Goal: Navigation & Orientation: Find specific page/section

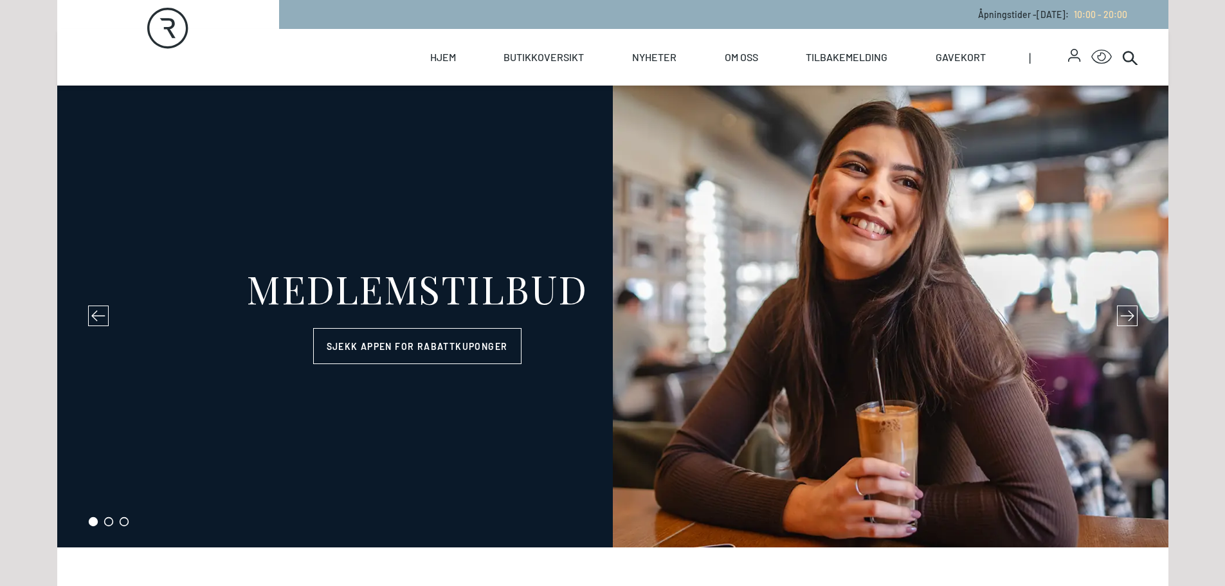
select select "NO"
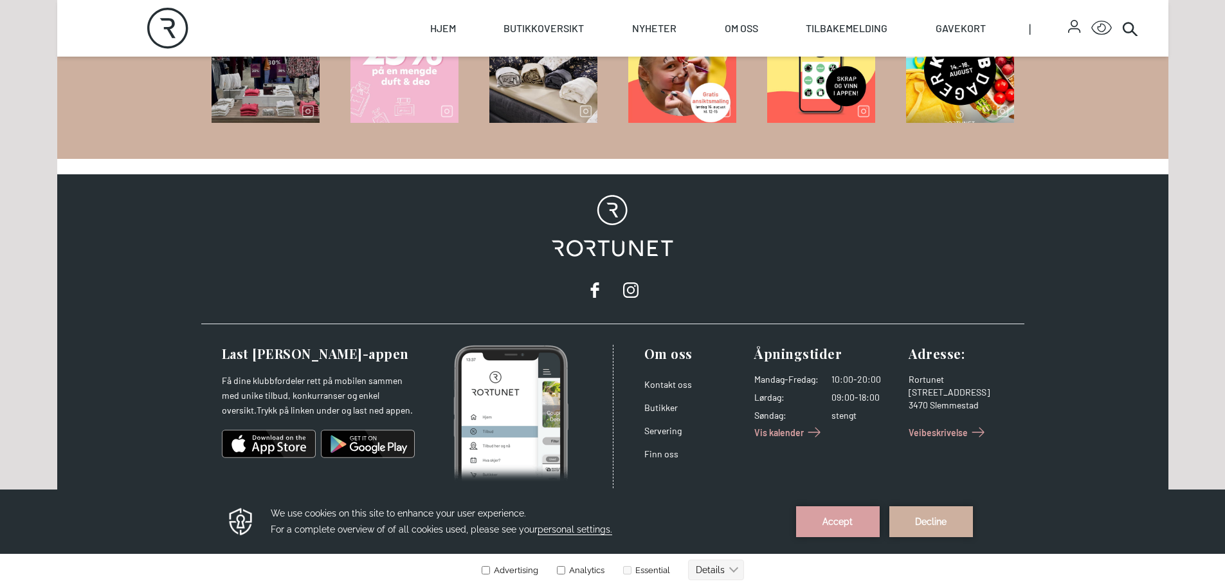
scroll to position [2102, 0]
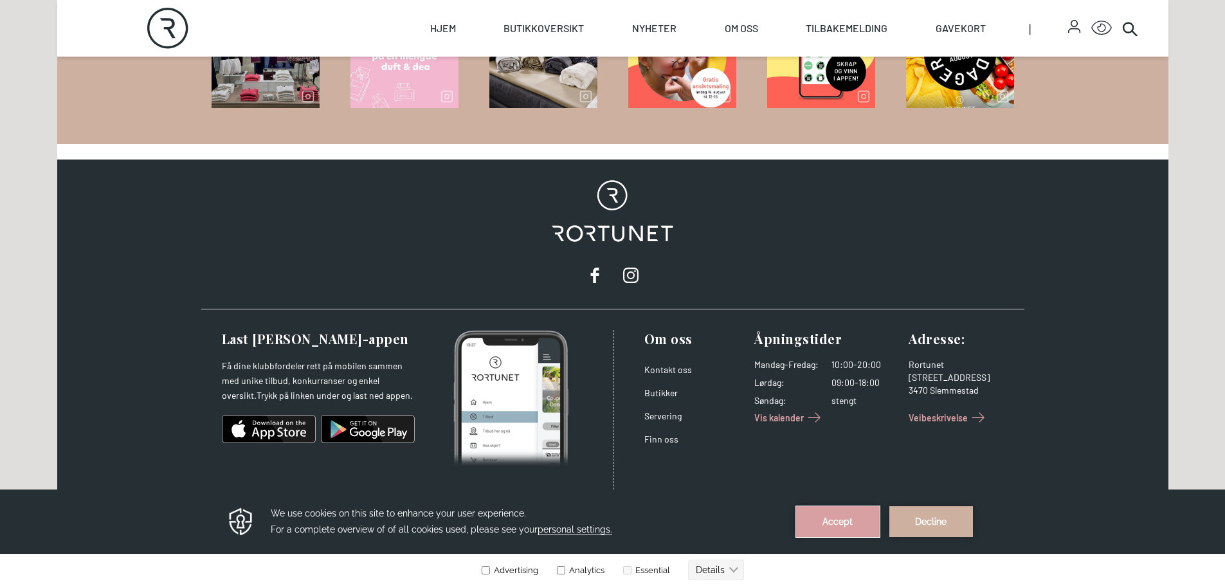
click at [844, 529] on button "Accept" at bounding box center [838, 521] width 84 height 31
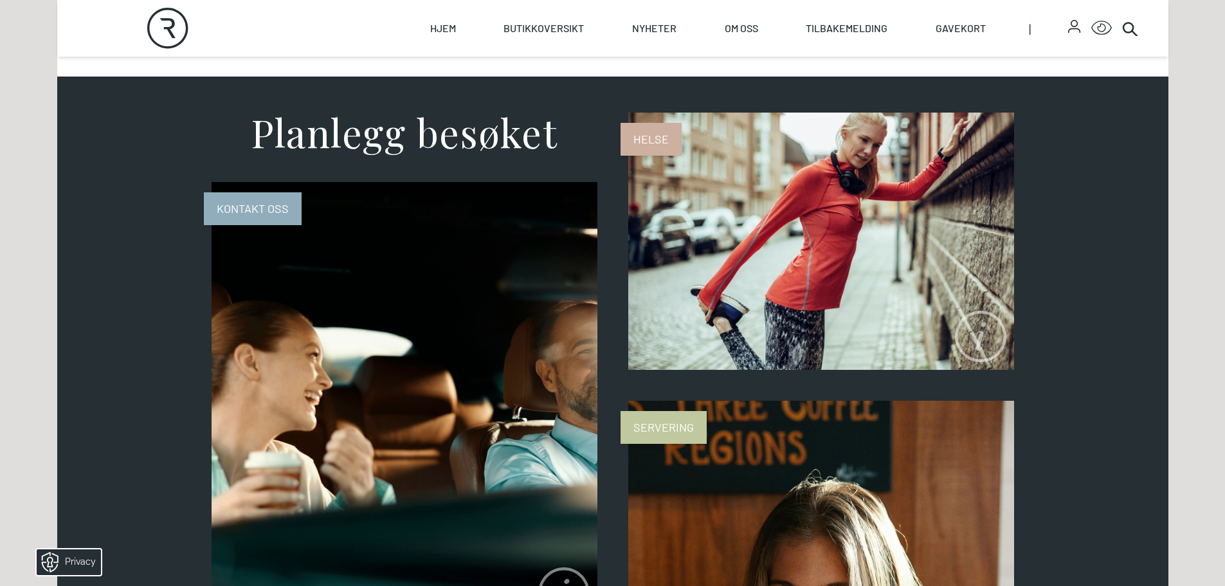
scroll to position [815, 0]
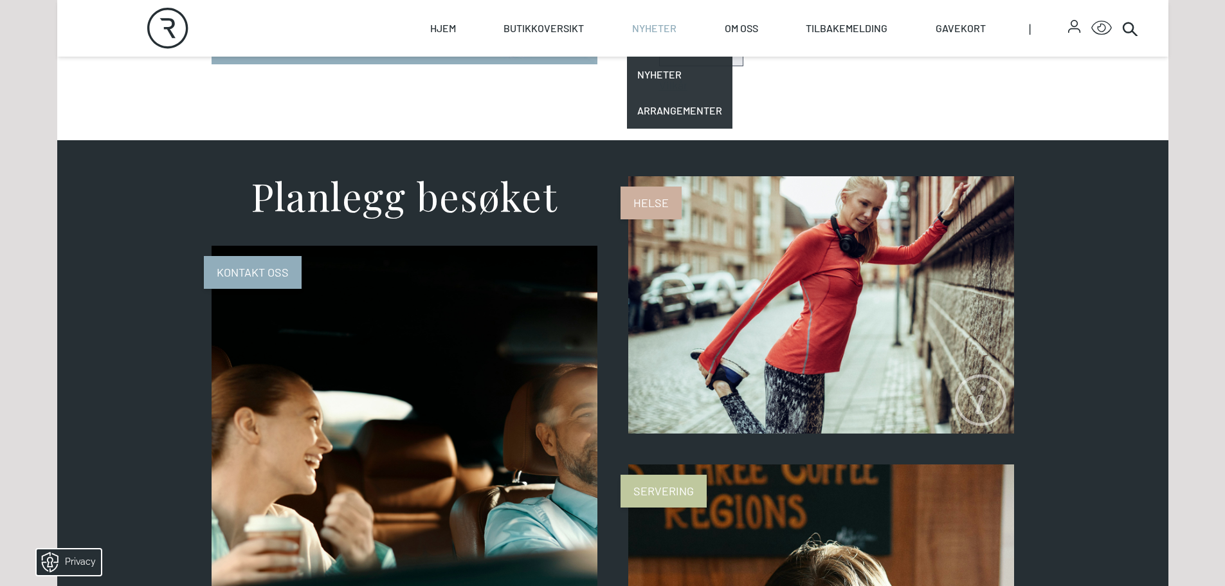
click at [653, 29] on link "Nyheter" at bounding box center [654, 28] width 44 height 57
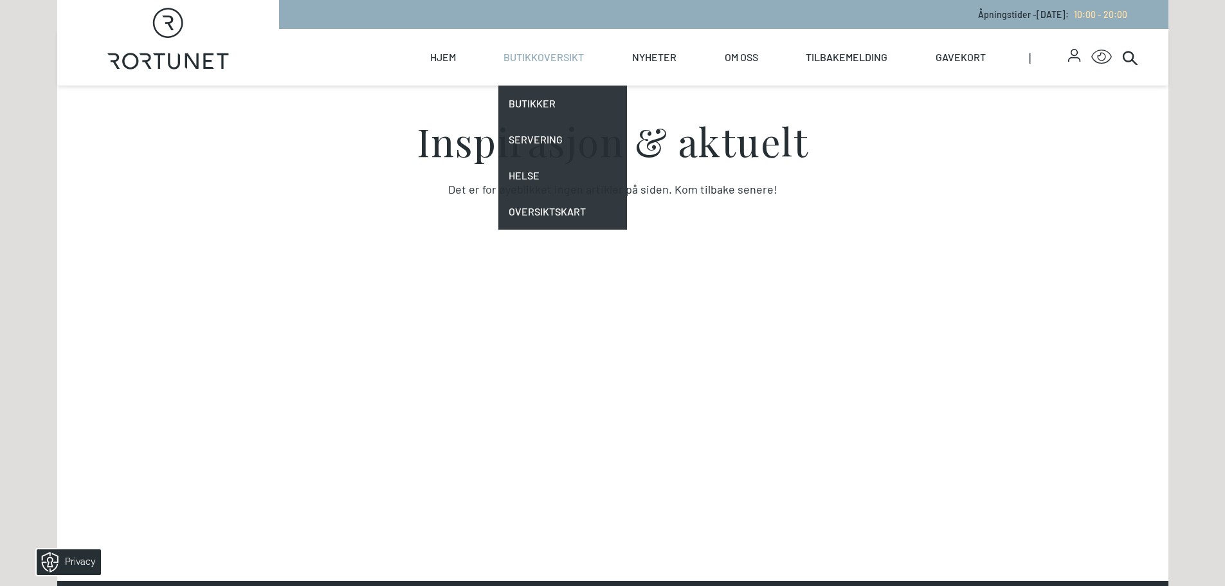
click at [550, 60] on link "Butikkoversikt" at bounding box center [544, 57] width 80 height 57
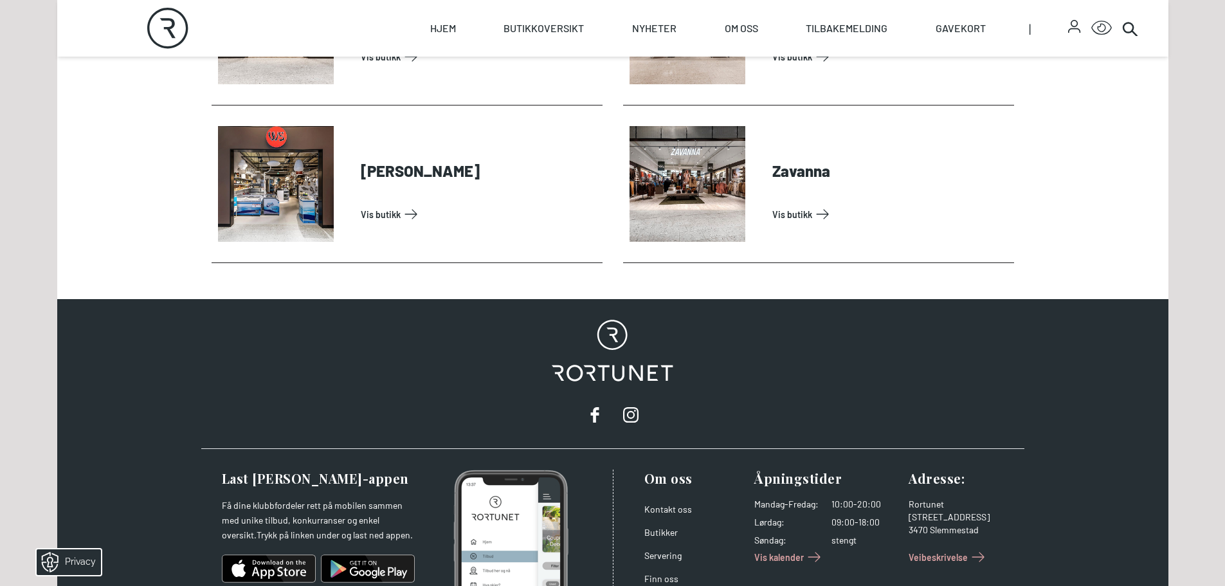
scroll to position [4365, 0]
